Goal: Information Seeking & Learning: Check status

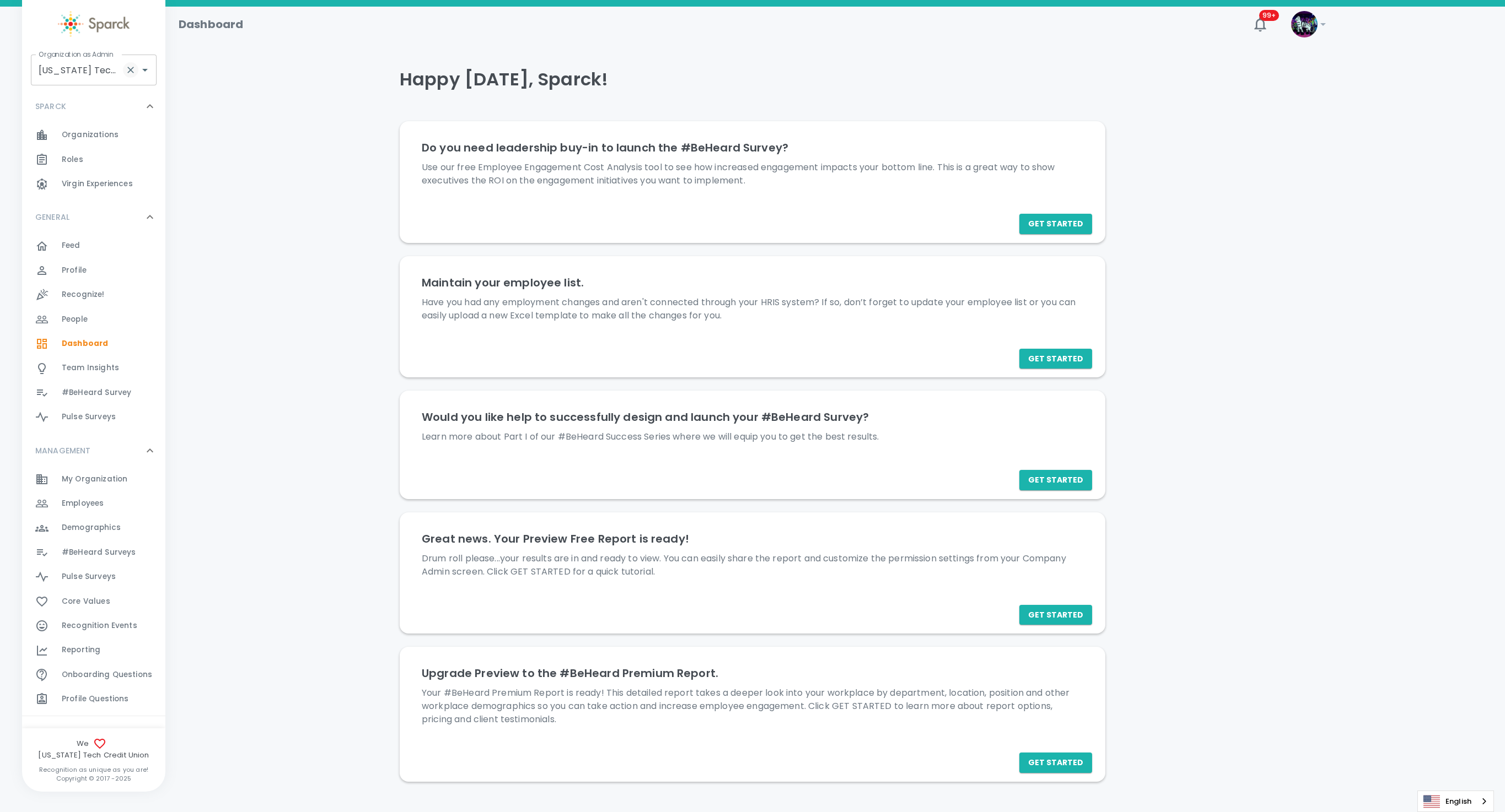
click at [128, 69] on icon "Clear" at bounding box center [131, 70] width 11 height 11
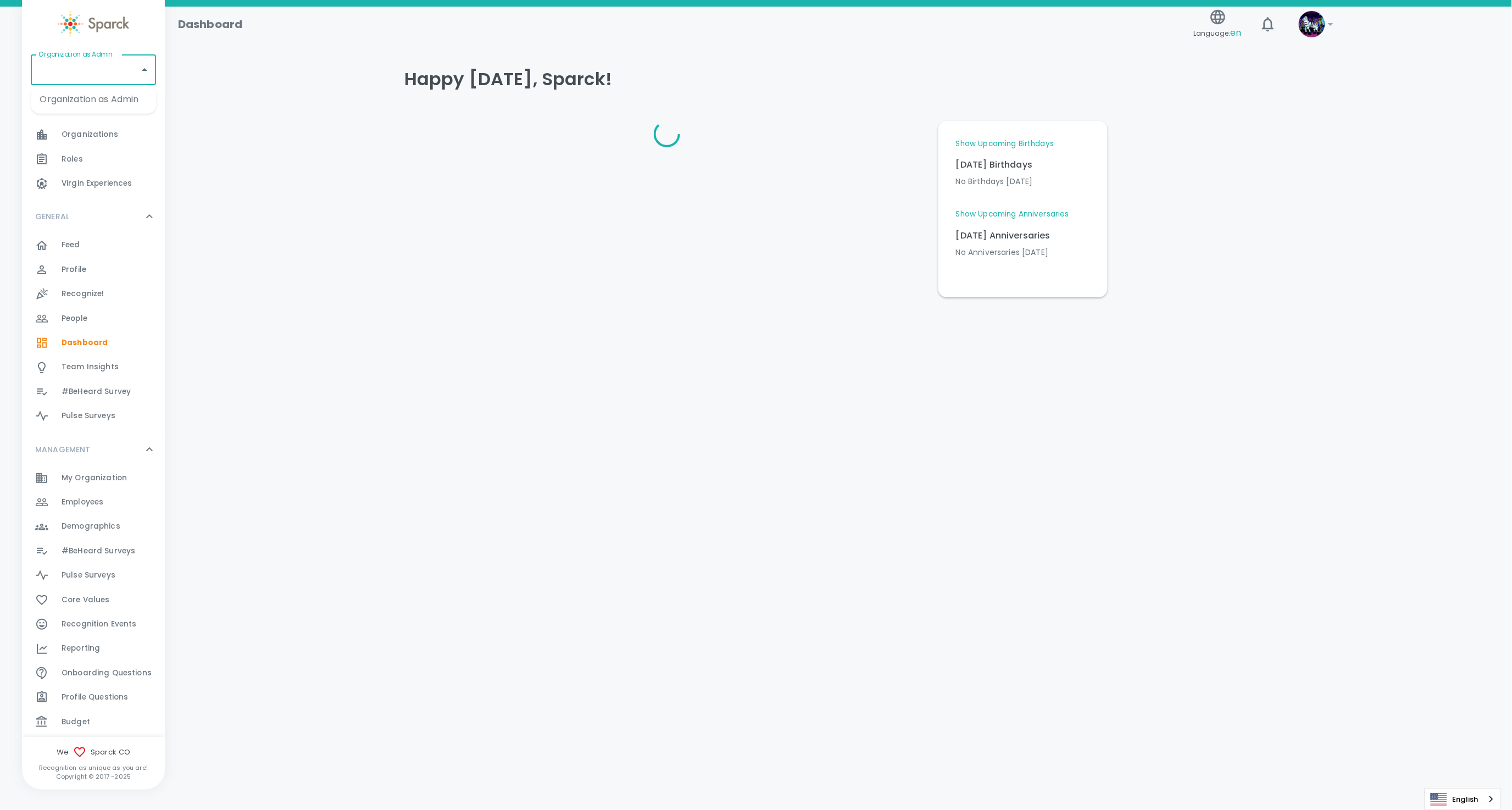
click at [110, 69] on input "Organization as Admin" at bounding box center [85, 70] width 99 height 21
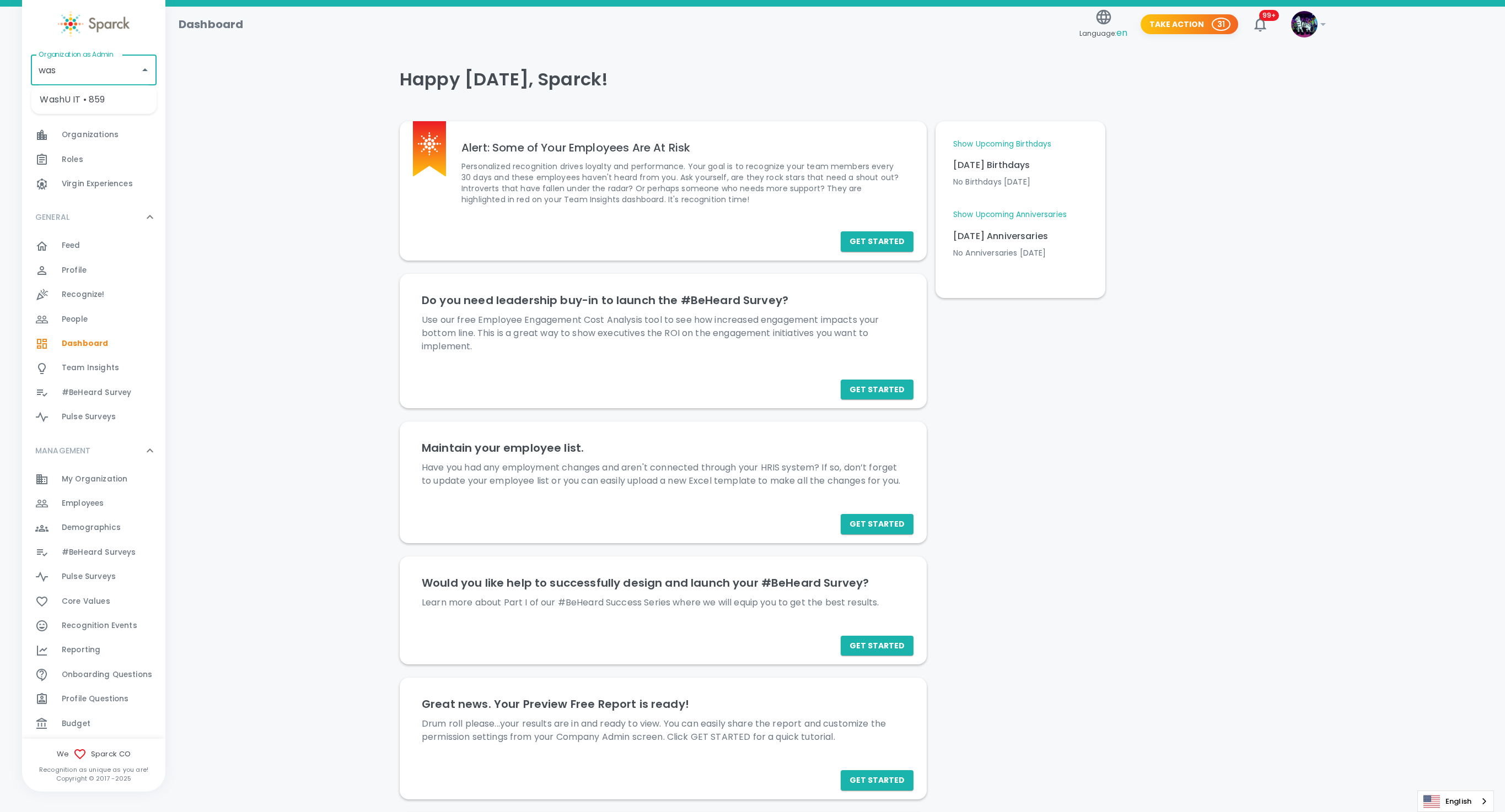
click at [67, 94] on li "WashU IT • 859" at bounding box center [93, 100] width 126 height 20
type input "WashU IT • 859"
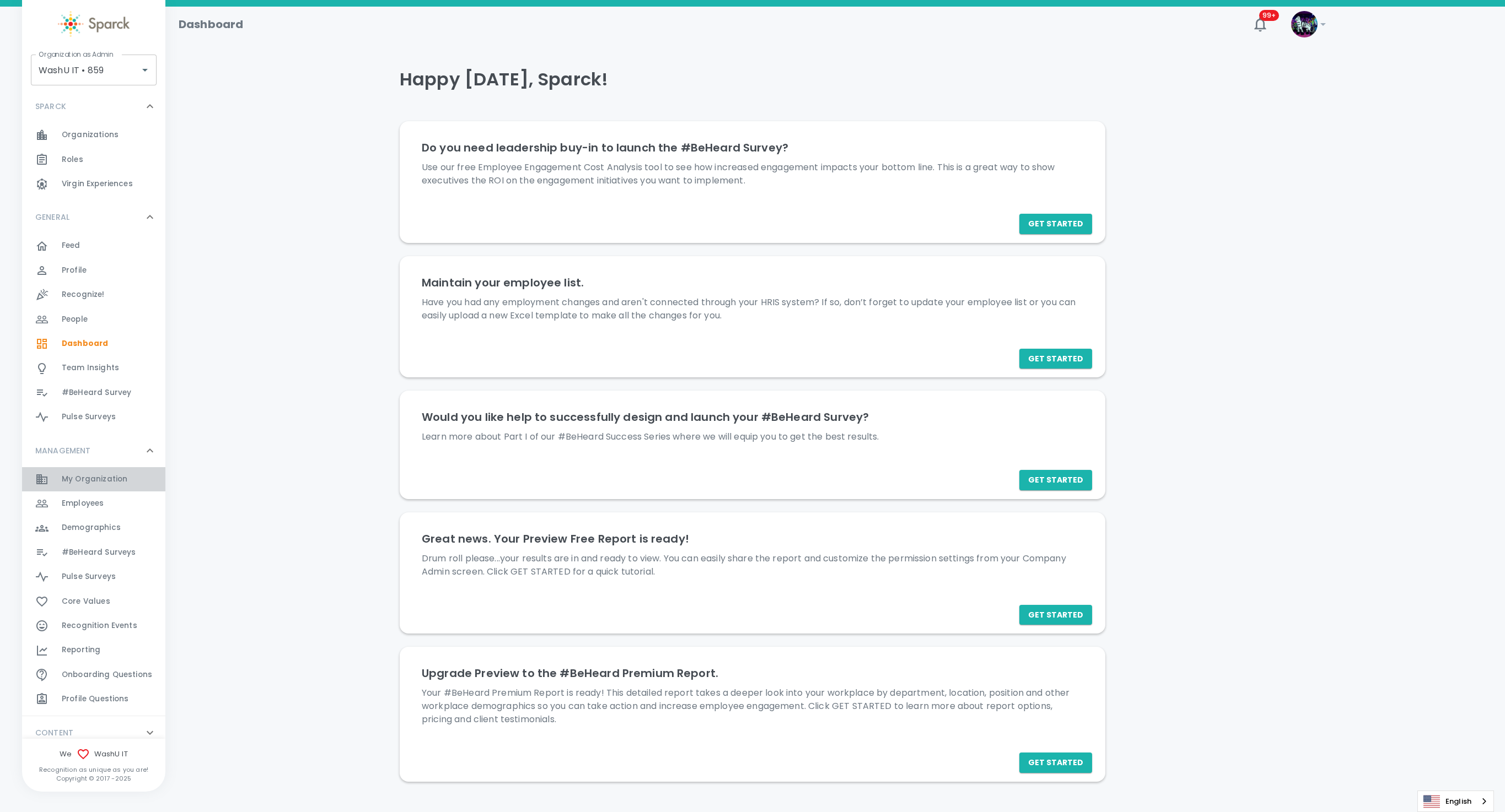
click at [115, 481] on span "My Organization" at bounding box center [94, 479] width 66 height 11
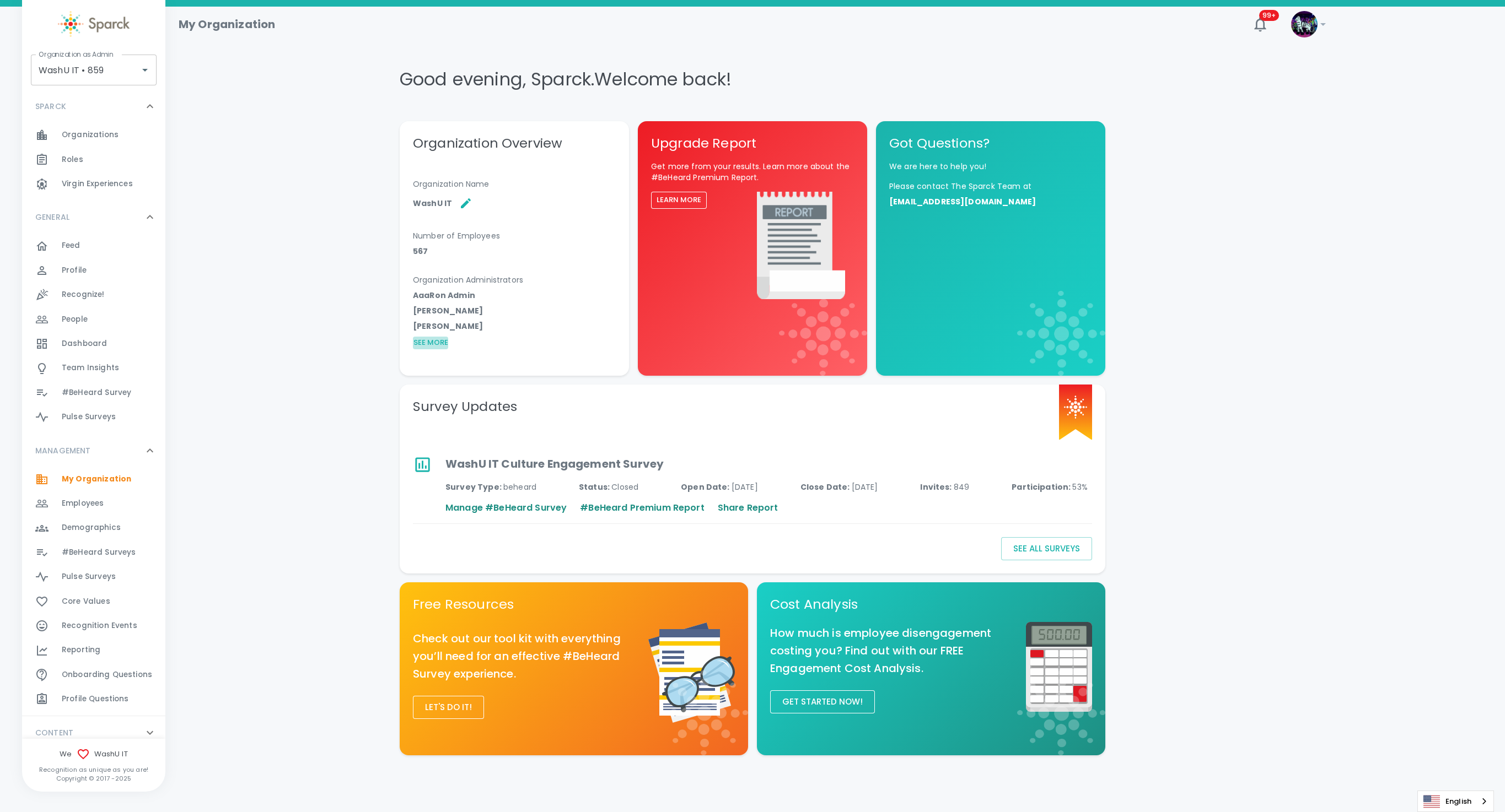
click at [443, 338] on button "See More" at bounding box center [431, 343] width 35 height 12
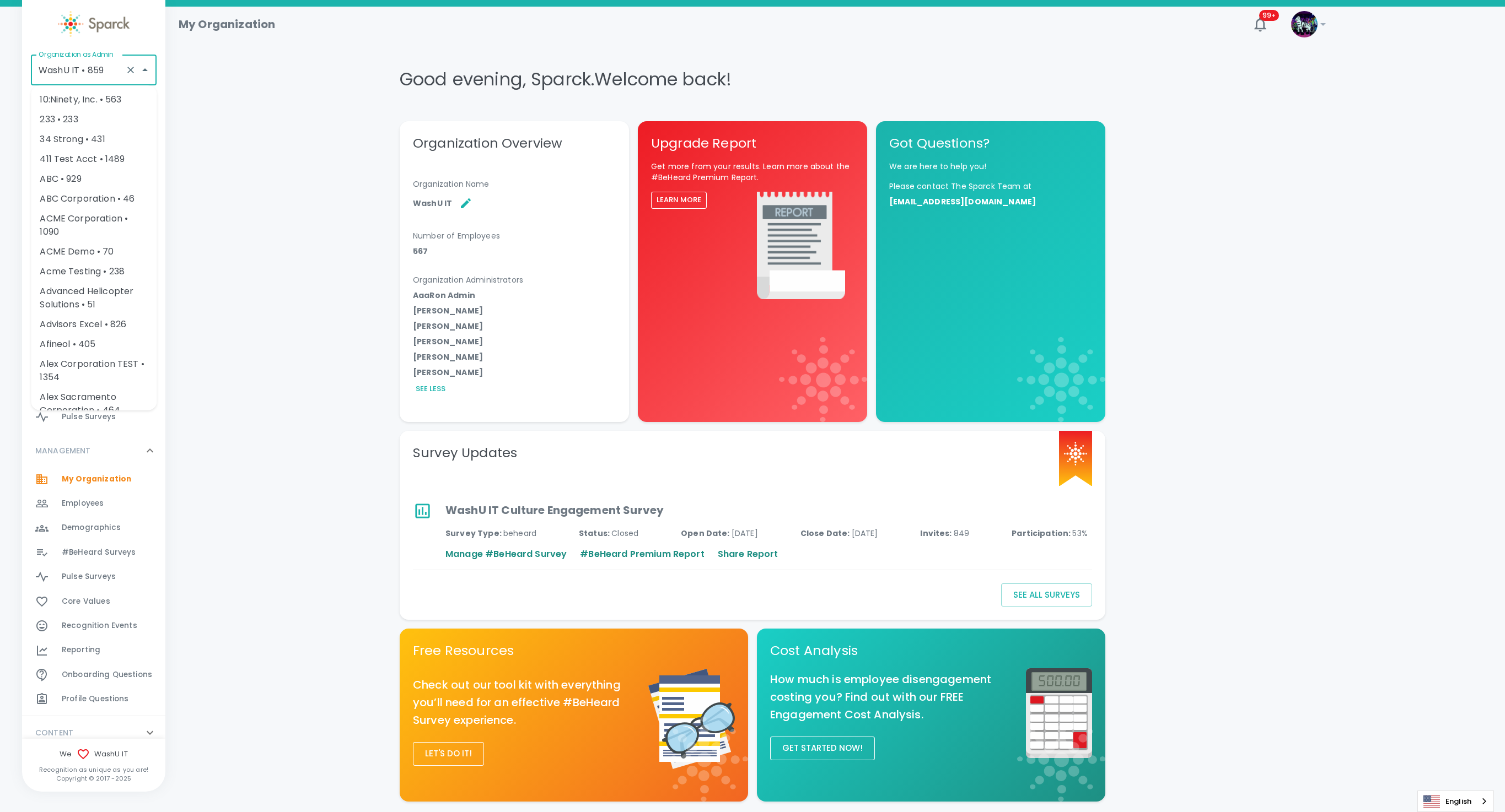
click at [90, 69] on input "WashU IT • 859" at bounding box center [79, 70] width 85 height 21
click at [70, 102] on li "CoOp Demo • 1356" at bounding box center [93, 100] width 126 height 20
type input "CoOp Demo • 1356"
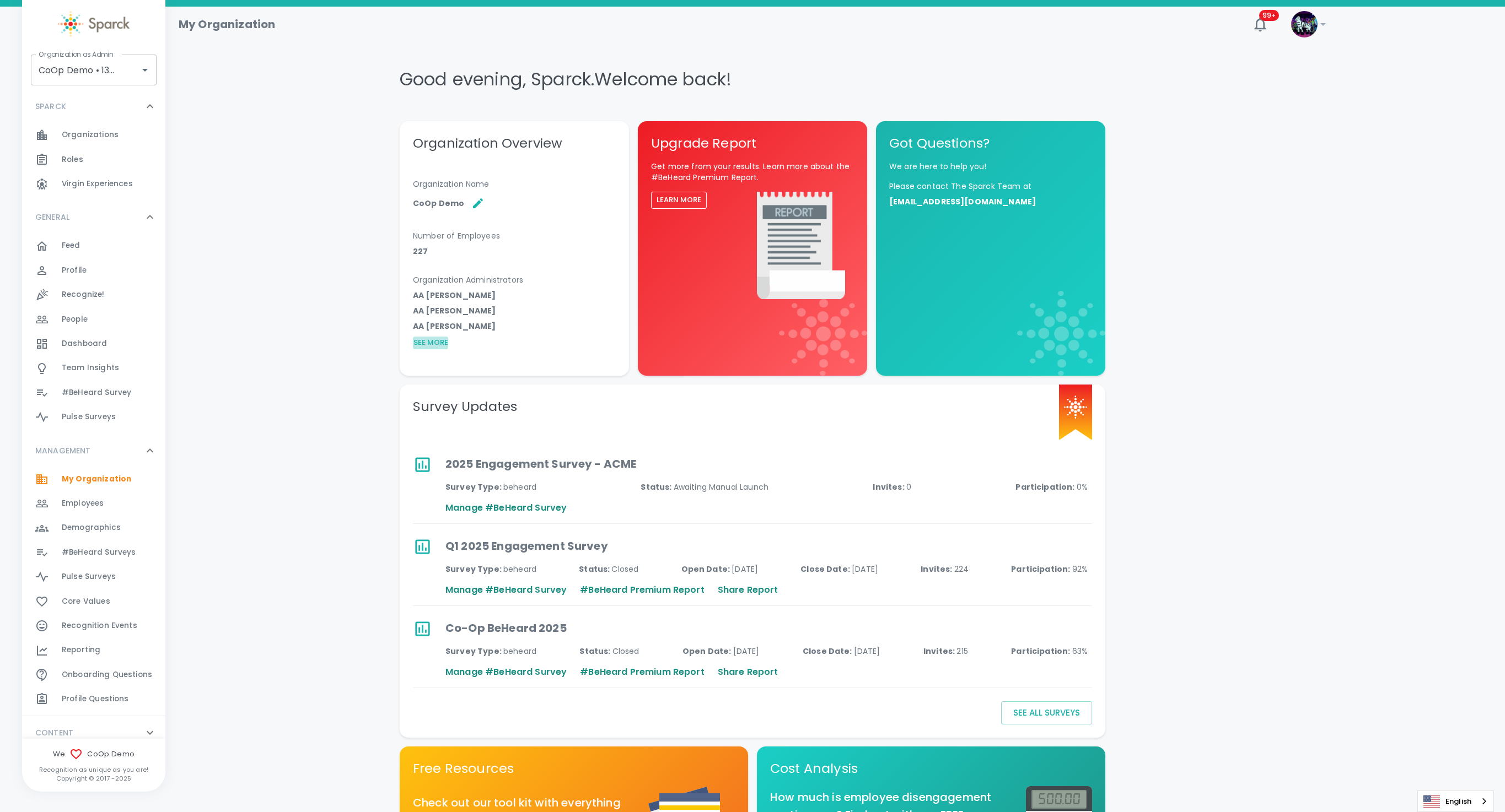
click at [424, 338] on button "See More" at bounding box center [431, 343] width 35 height 12
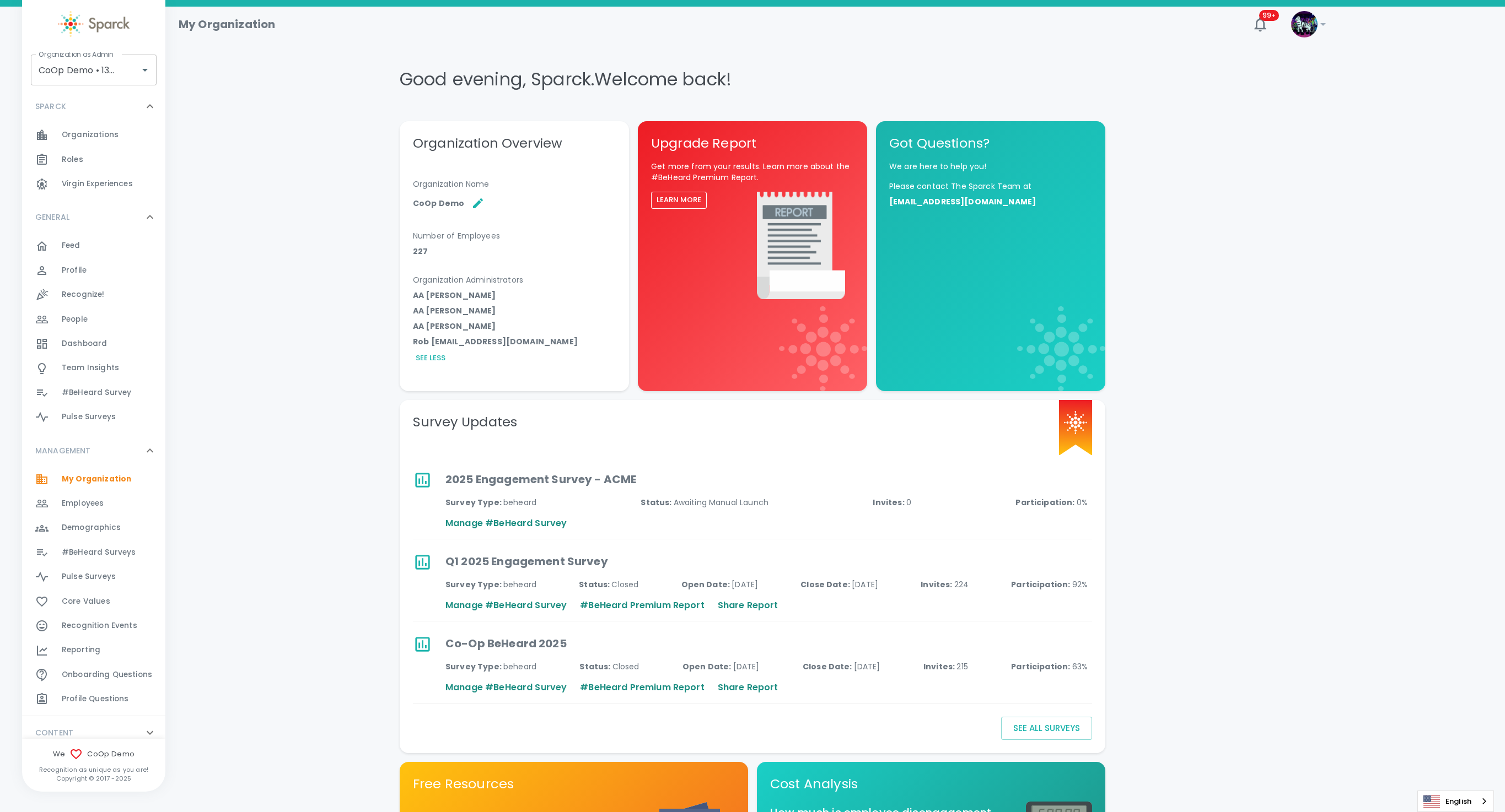
click at [775, 62] on div "Good evening , Sparck . Welcome back!" at bounding box center [747, 79] width 714 height 66
click at [74, 64] on input "CoOp Demo • 1356" at bounding box center [79, 70] width 85 height 21
click at [97, 96] on li "[US_STATE] Tech Credit Union • 760" at bounding box center [93, 106] width 126 height 33
type input "[US_STATE] Tech Credit Union • 760"
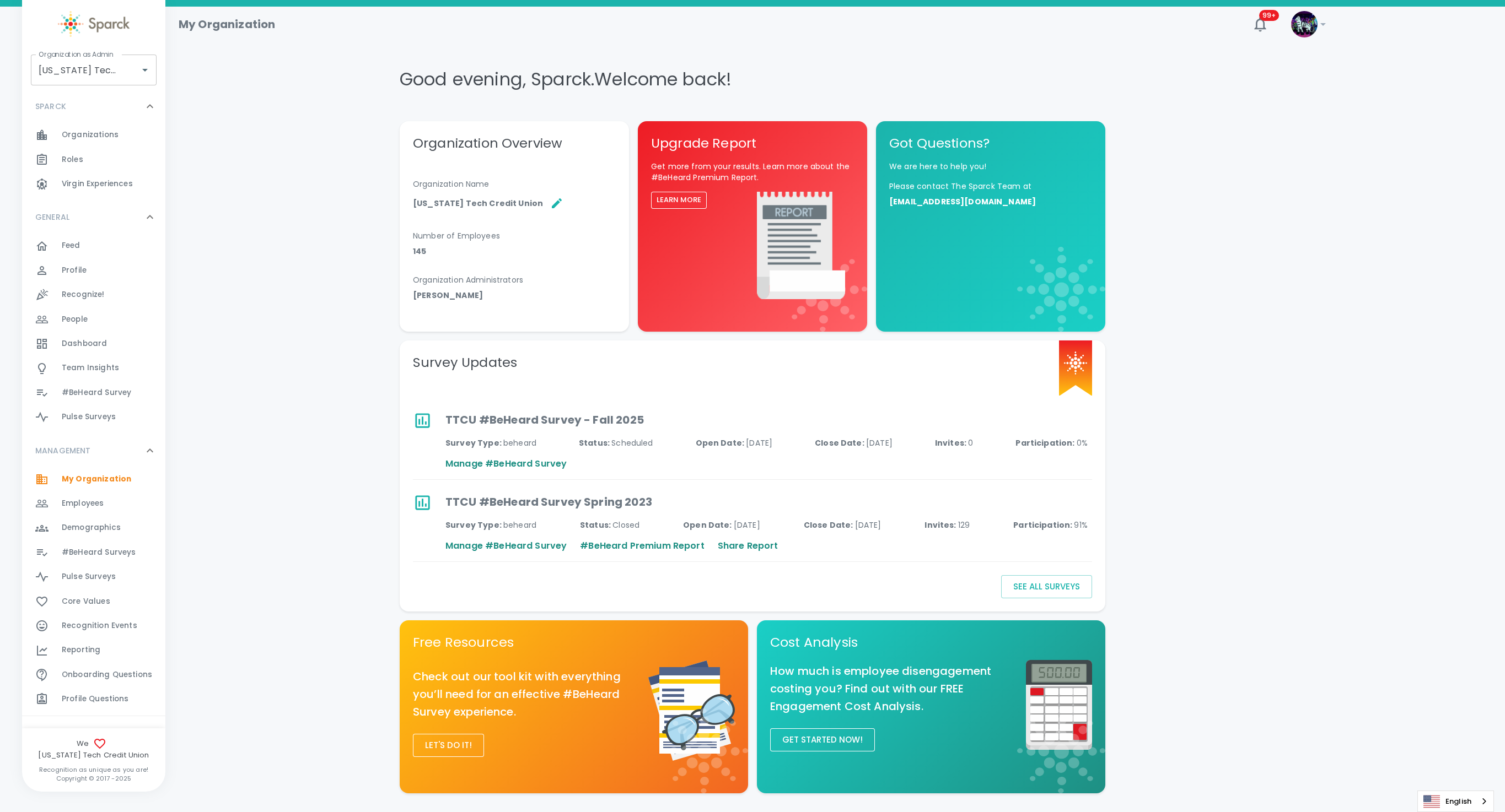
click at [118, 555] on span "#BeHeard Surveys" at bounding box center [98, 552] width 74 height 11
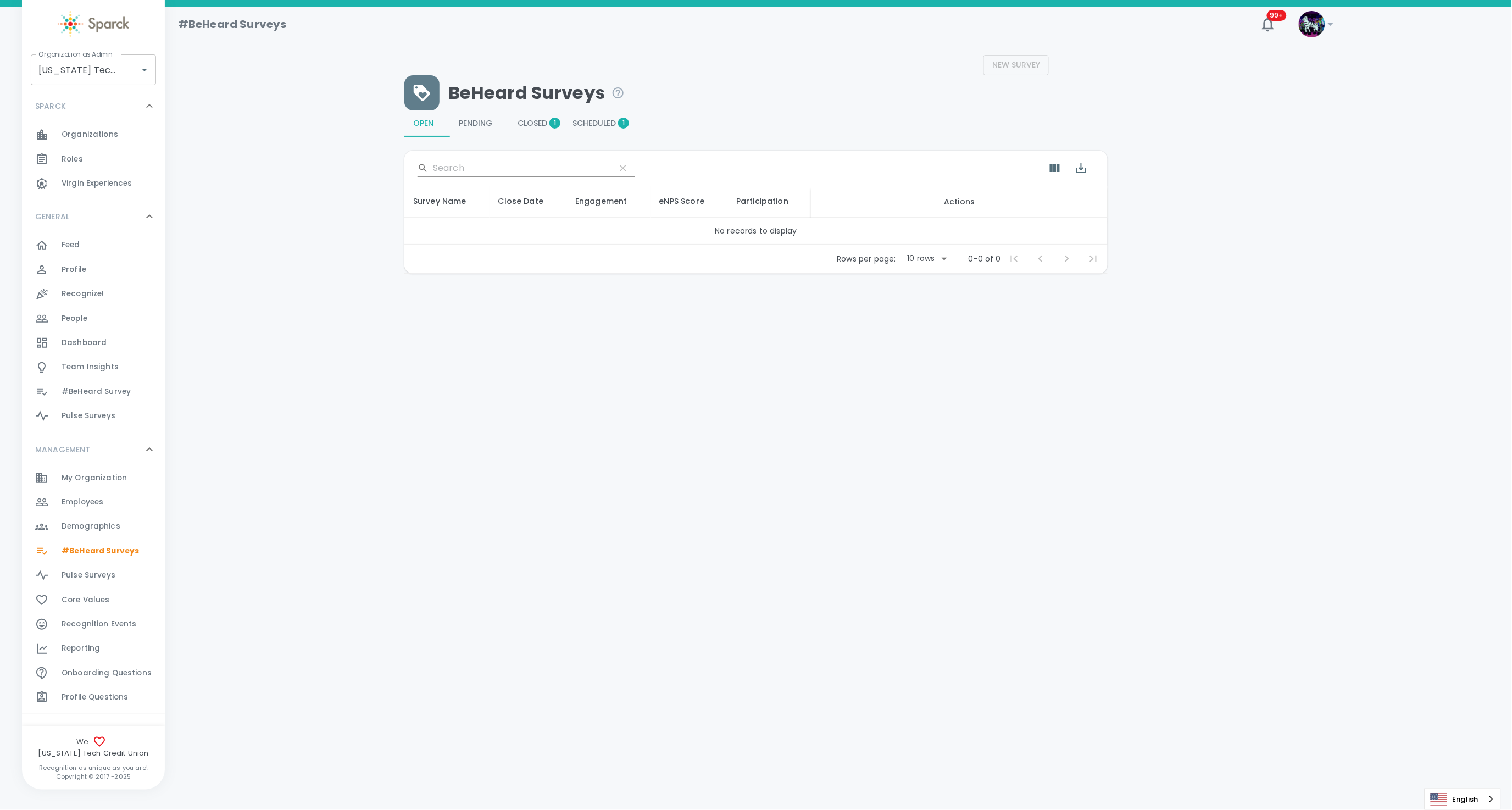
click at [533, 119] on span "Closed 1" at bounding box center [536, 124] width 37 height 10
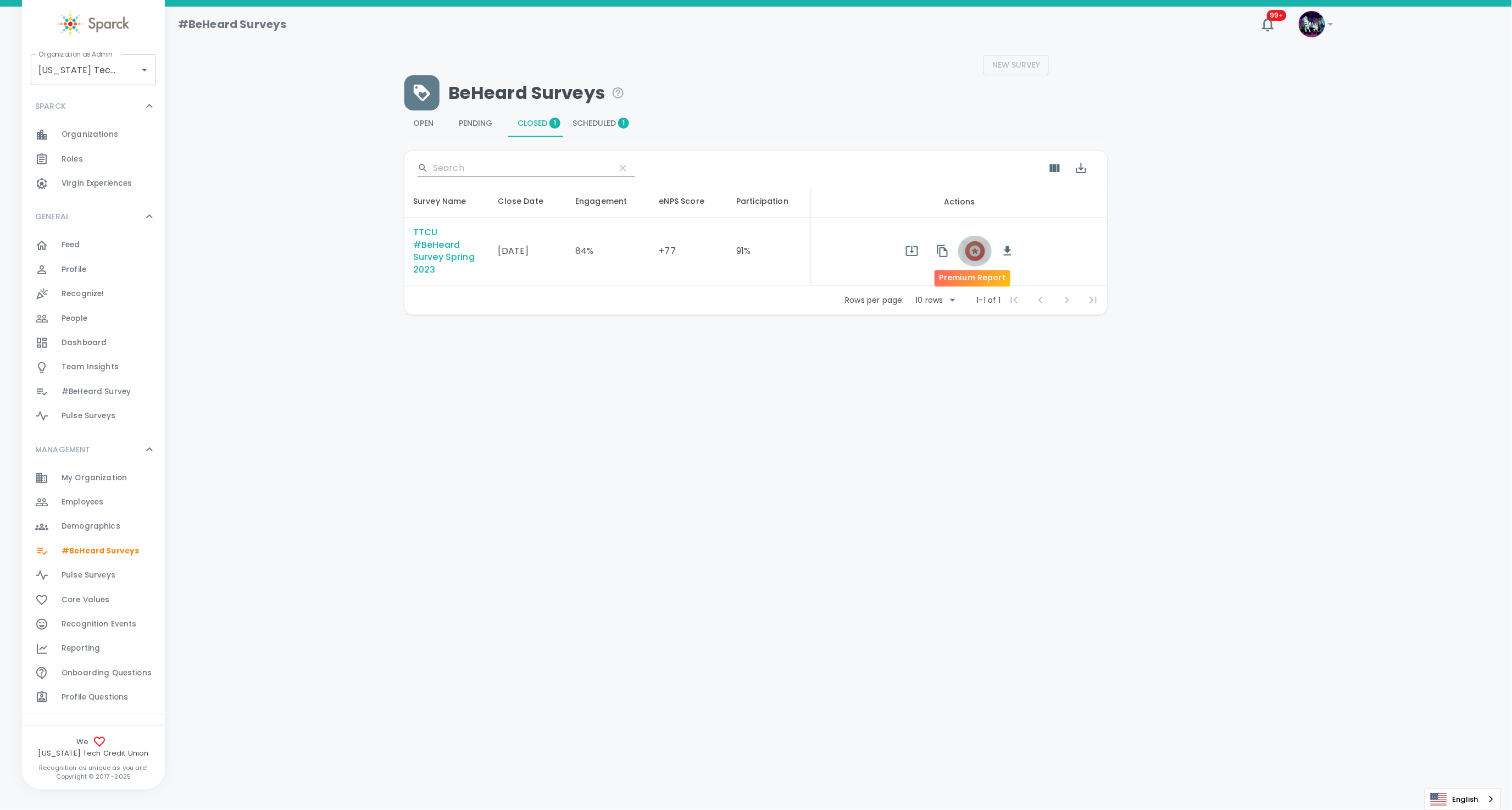
click at [969, 255] on icon "button" at bounding box center [975, 251] width 13 height 13
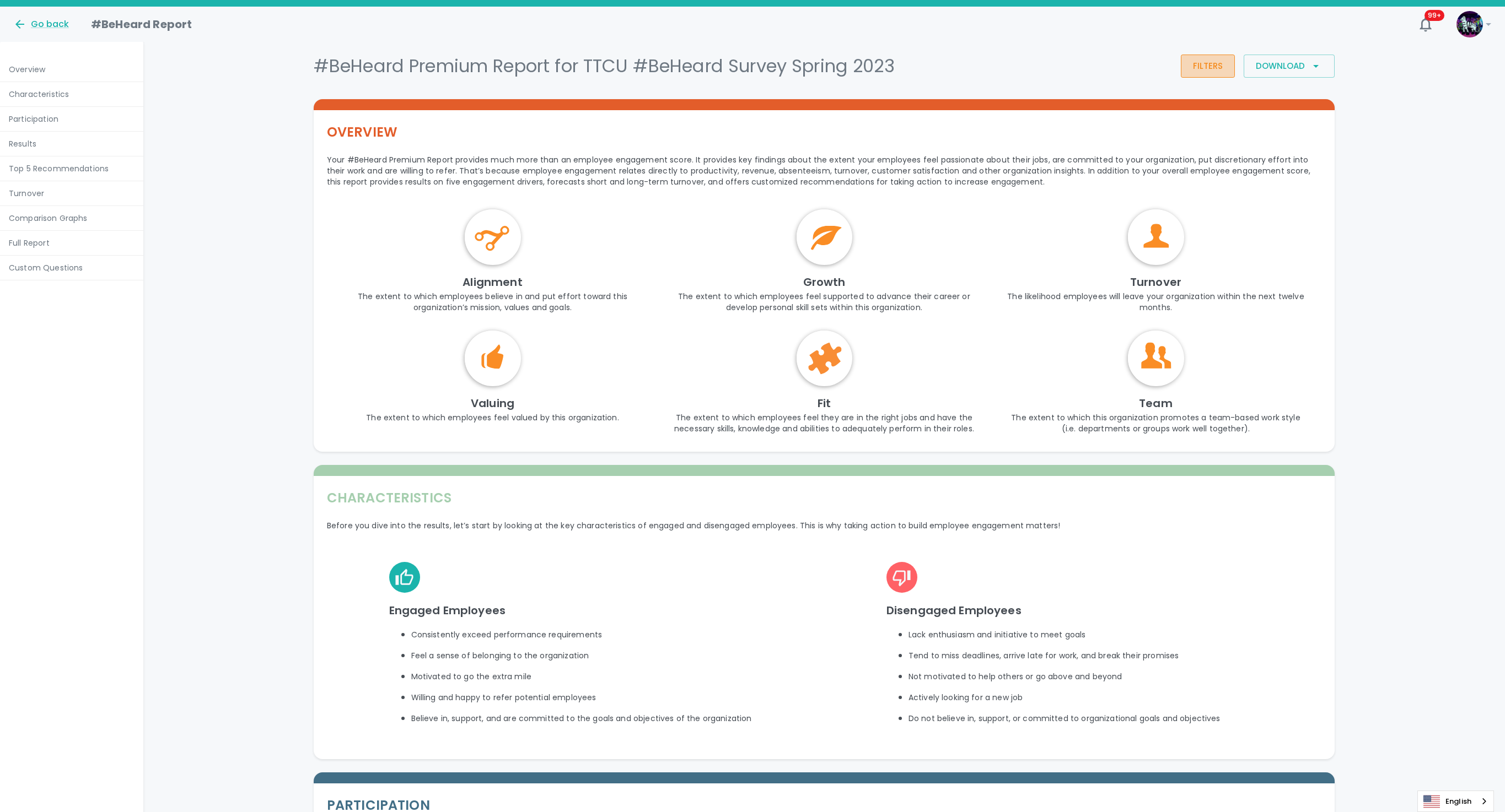
click at [1210, 63] on button "Filters" at bounding box center [1207, 66] width 54 height 23
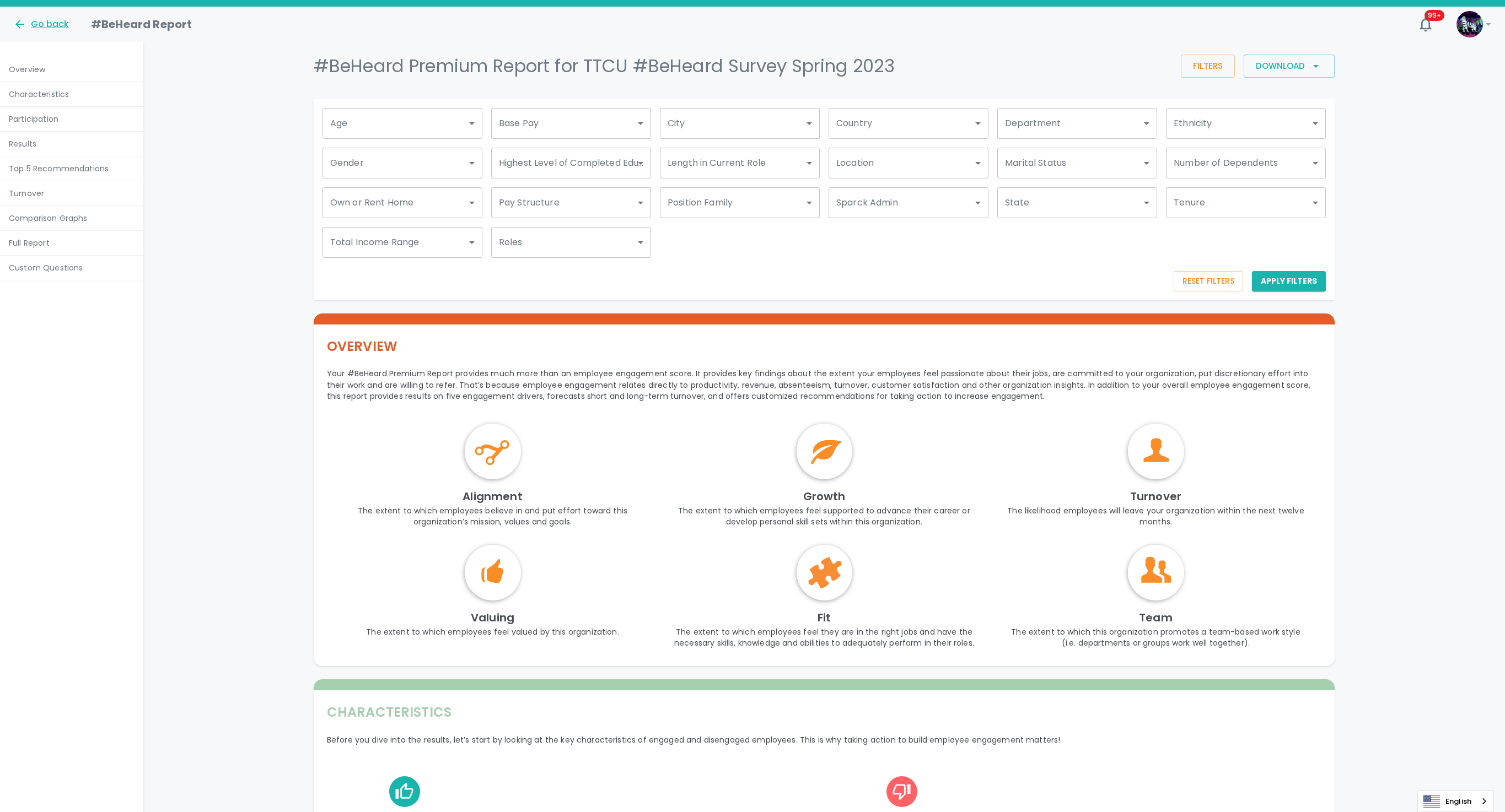
click at [36, 25] on div "Go back" at bounding box center [41, 24] width 56 height 13
